Goal: Task Accomplishment & Management: Complete application form

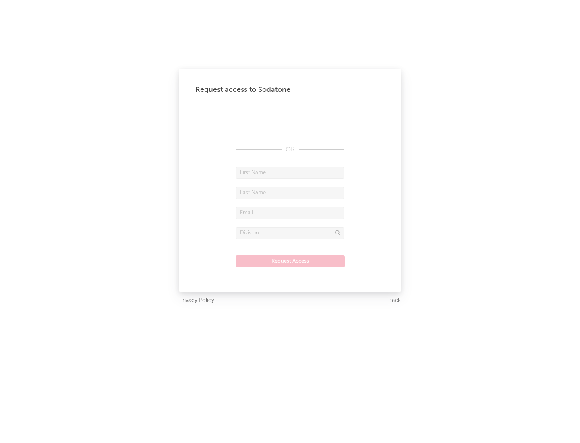
click at [290, 172] on input "text" at bounding box center [290, 173] width 109 height 12
type input "[PERSON_NAME]"
click at [290, 193] on input "text" at bounding box center [290, 193] width 109 height 12
type input "[PERSON_NAME]"
click at [290, 213] on input "text" at bounding box center [290, 213] width 109 height 12
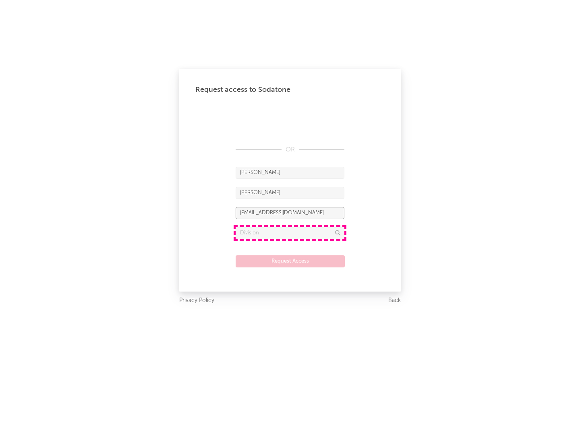
type input "[EMAIL_ADDRESS][DOMAIN_NAME]"
click at [290, 233] on input "text" at bounding box center [290, 233] width 109 height 12
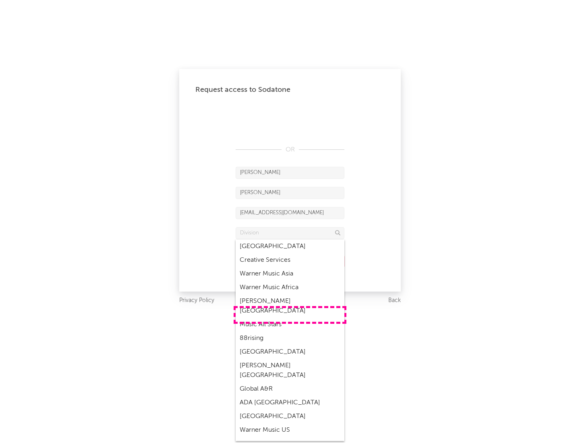
click at [290, 318] on div "Music All Stars" at bounding box center [290, 325] width 109 height 14
type input "Music All Stars"
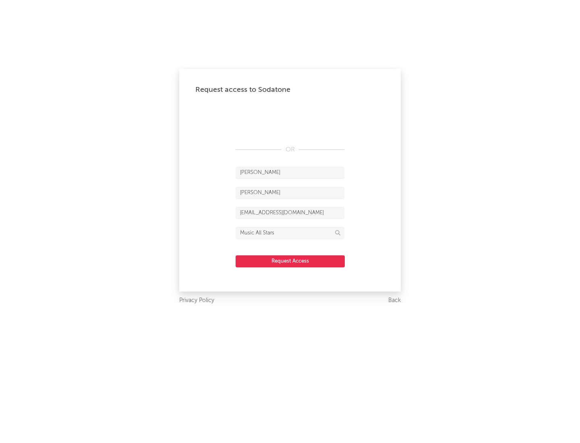
click at [290, 261] on button "Request Access" at bounding box center [290, 261] width 109 height 12
